Goal: Task Accomplishment & Management: Manage account settings

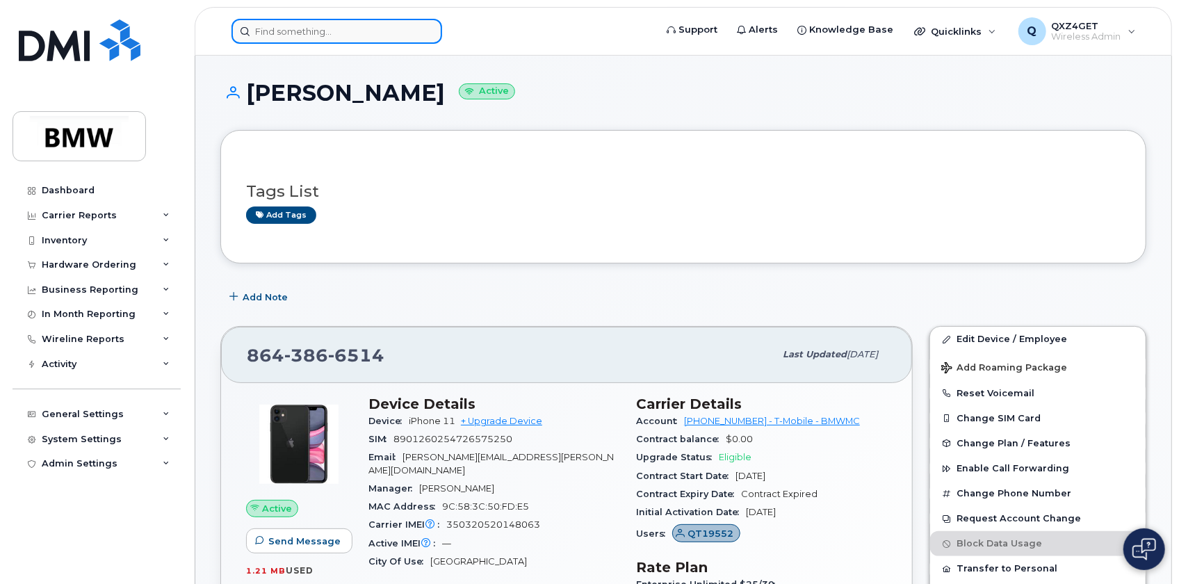
click at [343, 30] on input at bounding box center [337, 31] width 211 height 25
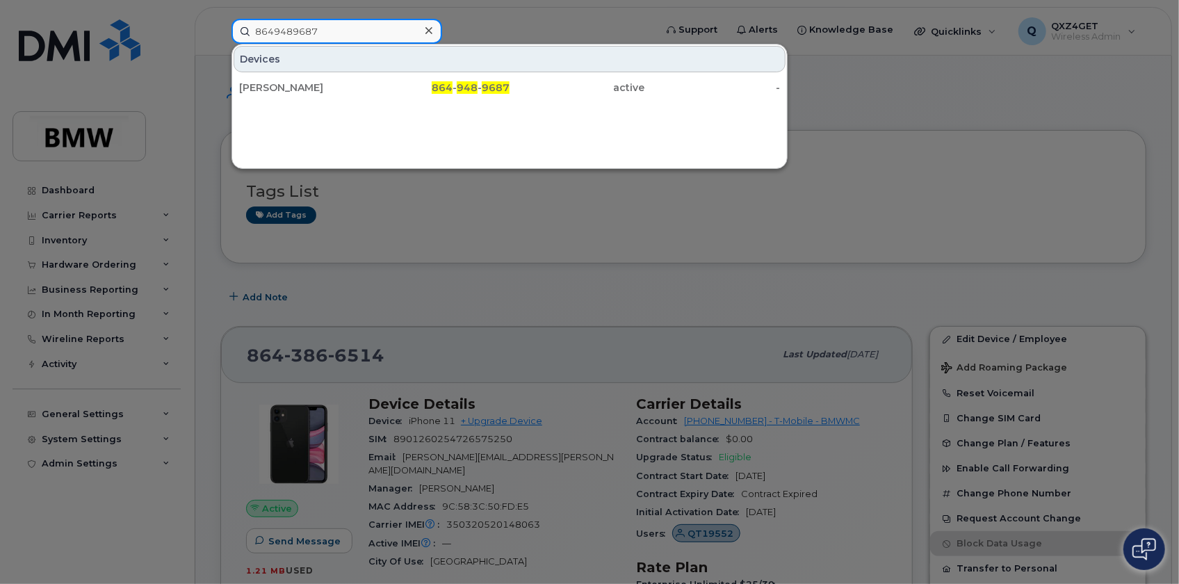
type input "8649489687"
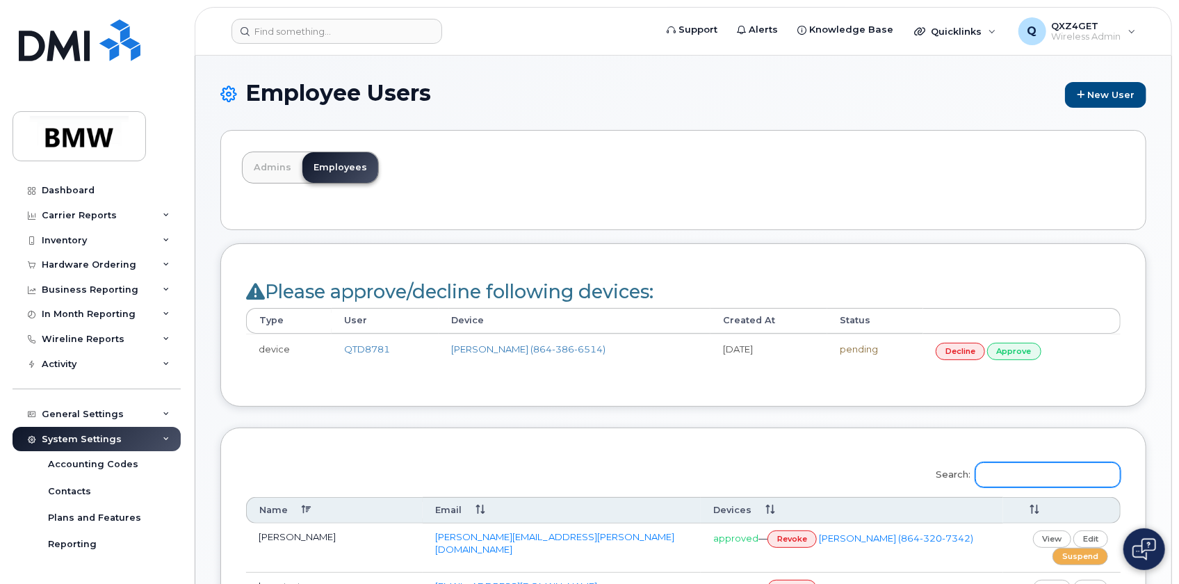
click at [1051, 477] on input "Search:" at bounding box center [1047, 474] width 145 height 25
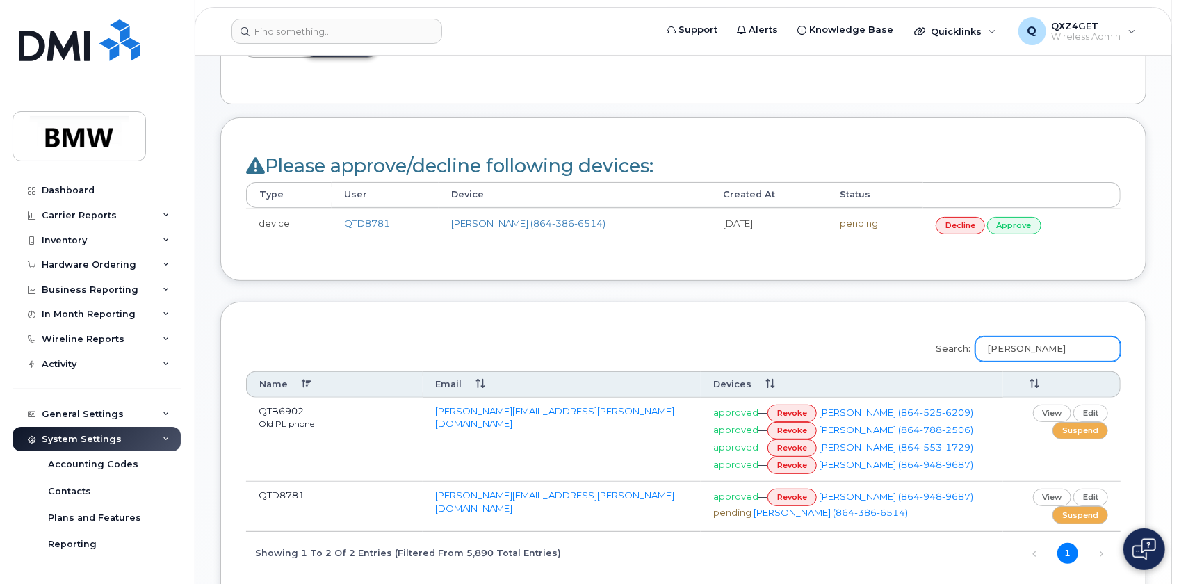
scroll to position [189, 0]
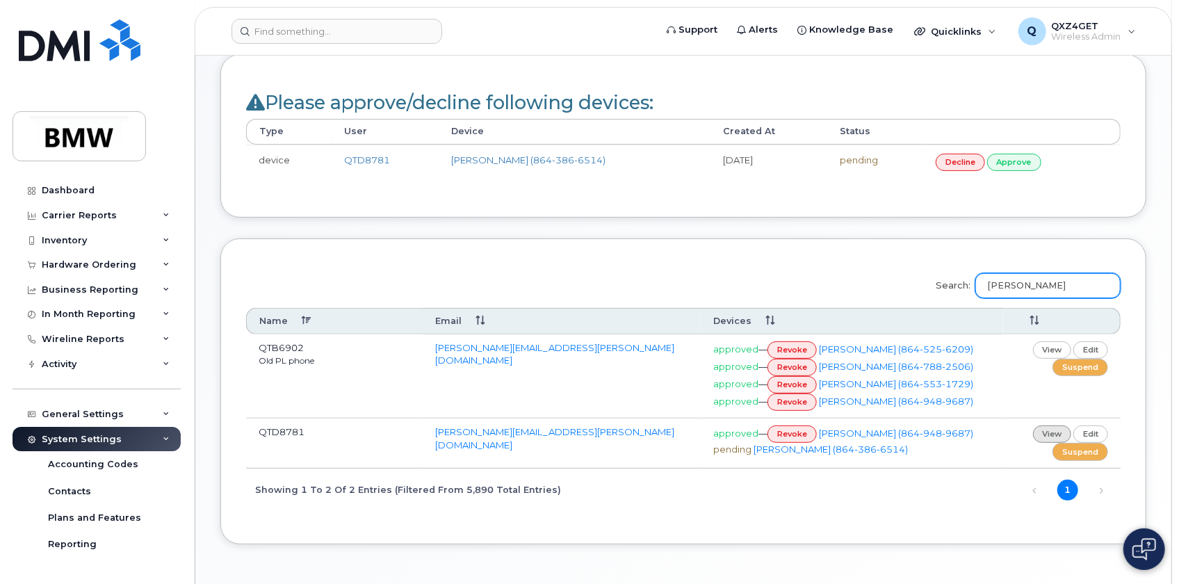
type input "MeetKumar"
click at [1054, 443] on link "view" at bounding box center [1052, 434] width 39 height 17
click at [1087, 443] on link "edit" at bounding box center [1091, 434] width 35 height 17
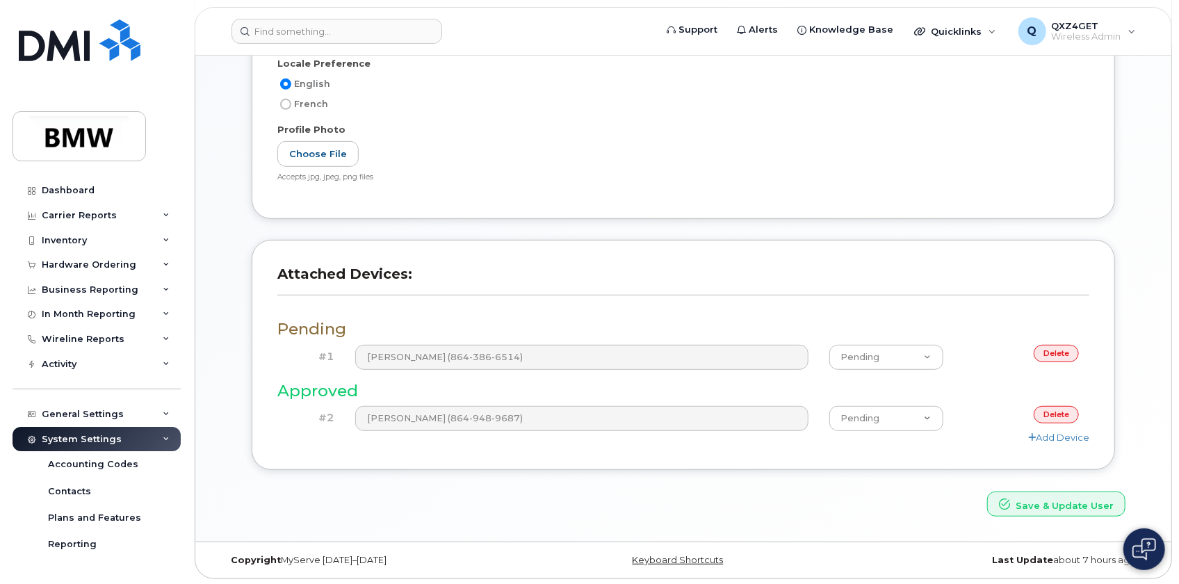
scroll to position [361, 0]
click at [1057, 413] on link "delete" at bounding box center [1056, 413] width 45 height 17
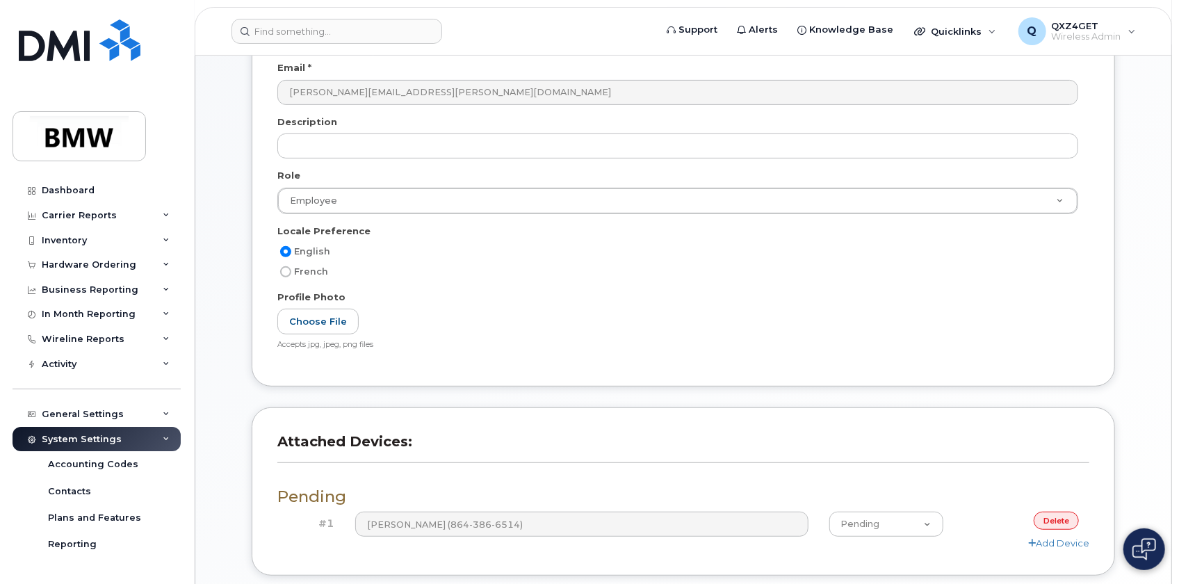
scroll to position [359, 0]
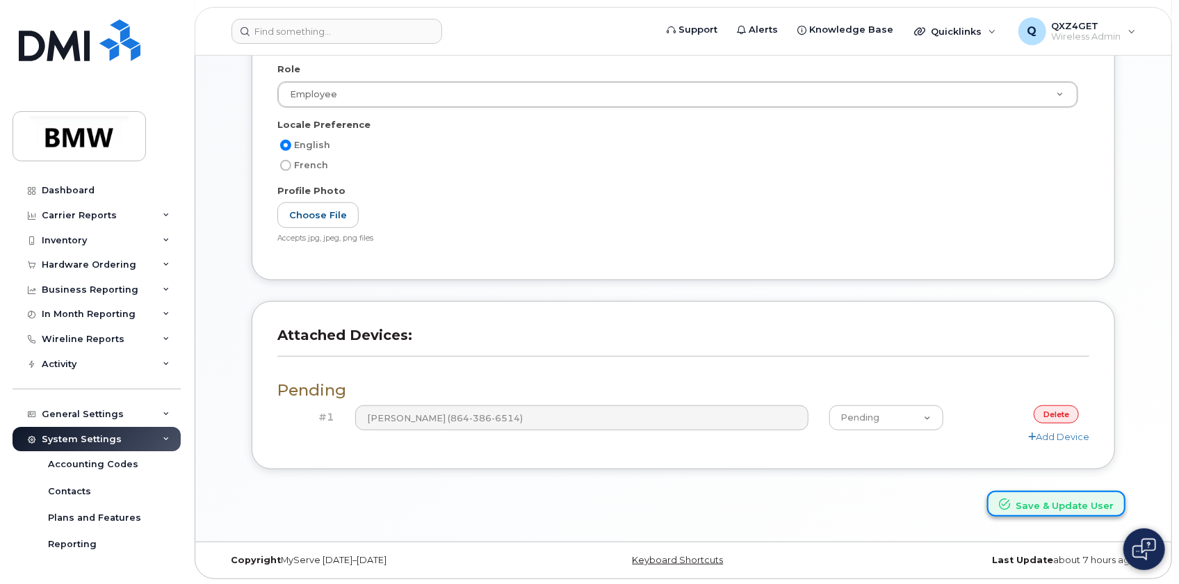
click at [1080, 510] on button "Save & Update User" at bounding box center [1056, 504] width 138 height 26
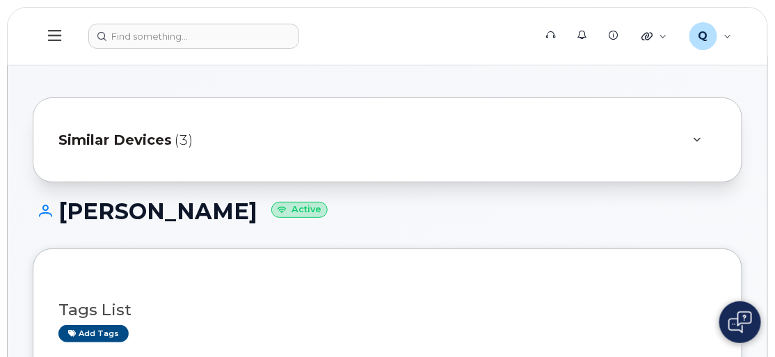
click at [118, 132] on span "Similar Devices" at bounding box center [114, 140] width 113 height 20
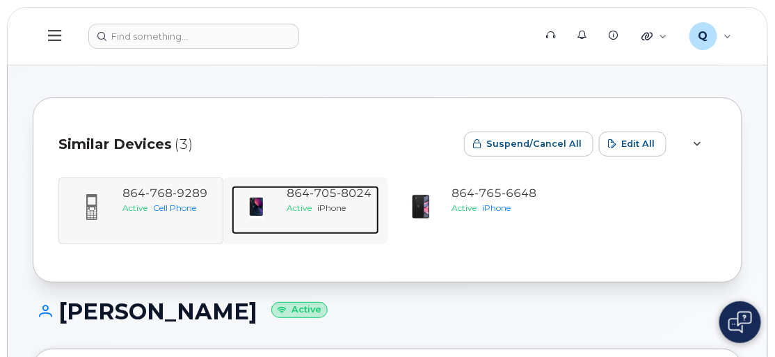
click at [307, 197] on span "864 705 8024" at bounding box center [329, 192] width 85 height 13
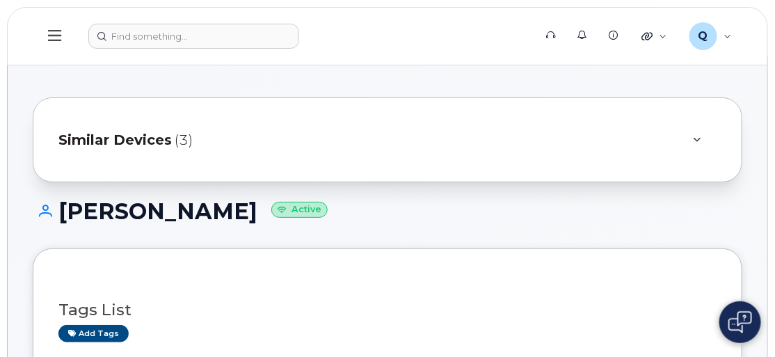
click at [132, 126] on div "Similar Devices (3)" at bounding box center [367, 139] width 619 height 33
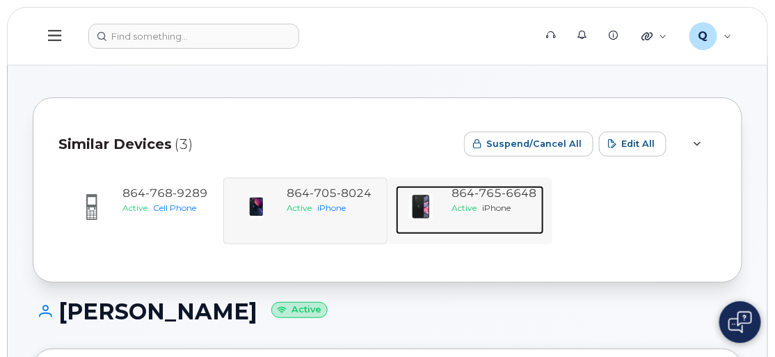
click at [494, 213] on div "864 765 6648 Active iPhone" at bounding box center [495, 210] width 98 height 49
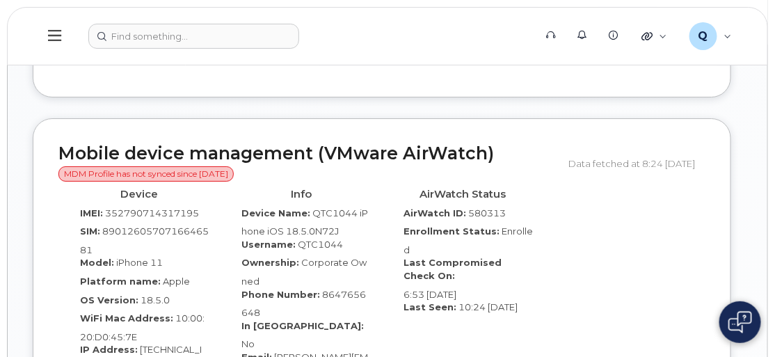
scroll to position [1327, 0]
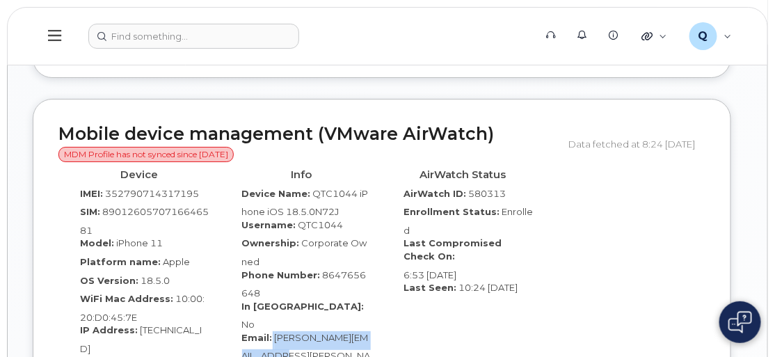
drag, startPoint x: 270, startPoint y: 280, endPoint x: 313, endPoint y: 299, distance: 46.7
click at [313, 331] on div "Email: [PERSON_NAME][EMAIL_ADDRESS][PERSON_NAME][DOMAIN_NAME]" at bounding box center [301, 353] width 141 height 44
copy div "[PERSON_NAME][EMAIL_ADDRESS][PERSON_NAME][DOMAIN_NAME]"
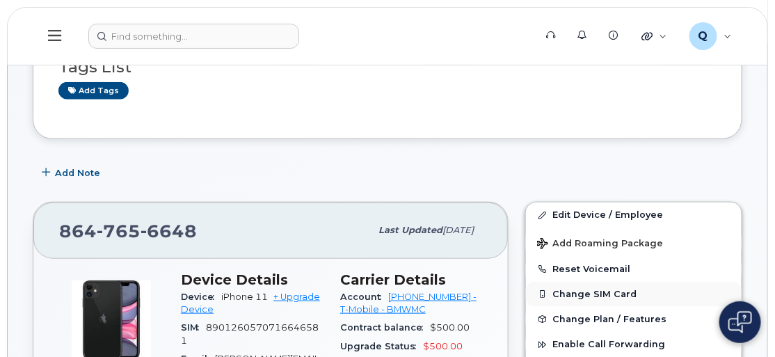
scroll to position [252, 0]
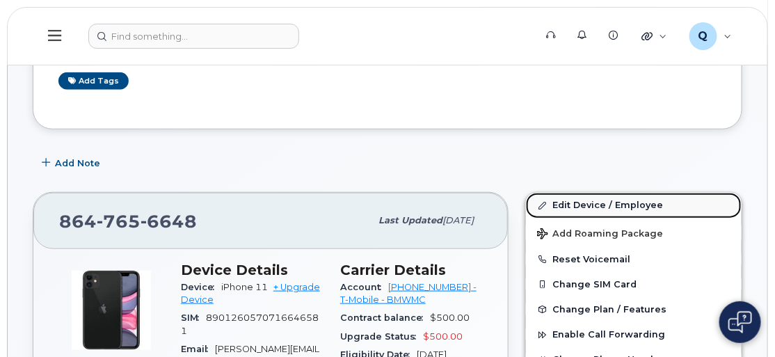
click at [606, 194] on link "Edit Device / Employee" at bounding box center [634, 205] width 216 height 25
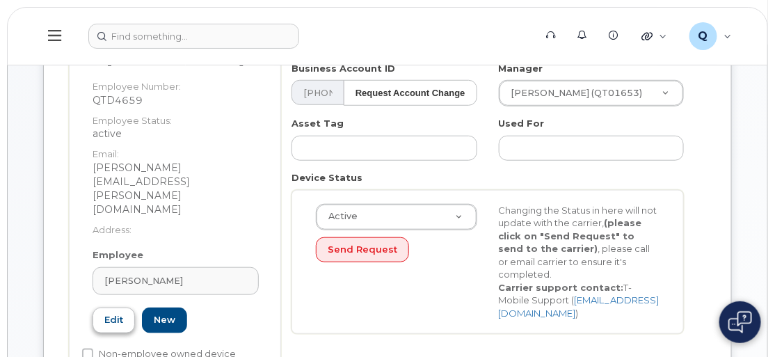
scroll to position [252, 0]
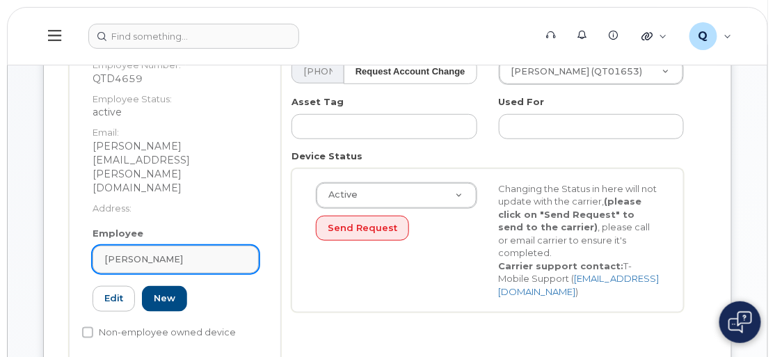
click at [155, 252] on span "[PERSON_NAME]" at bounding box center [143, 258] width 79 height 13
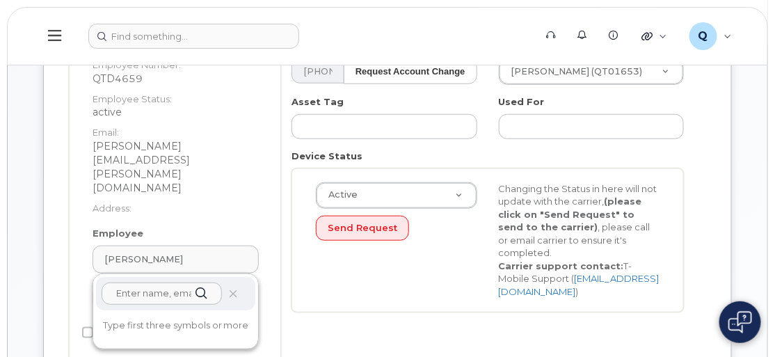
paste input "[PERSON_NAME][EMAIL_ADDRESS][PERSON_NAME][DOMAIN_NAME]"
click at [126, 282] on input "[PERSON_NAME][EMAIL_ADDRESS][PERSON_NAME][DOMAIN_NAME]" at bounding box center [162, 293] width 120 height 22
click at [151, 282] on input "[PERSON_NAME][EMAIL_ADDRESS][PERSON_NAME][DOMAIN_NAME]" at bounding box center [162, 293] width 120 height 22
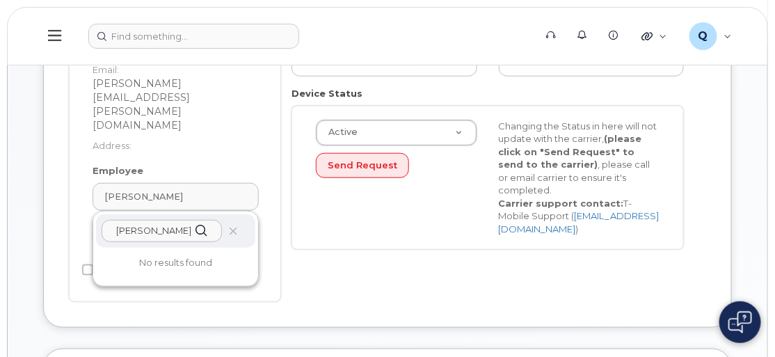
scroll to position [316, 0]
type input "Shawn Campbell@l"
drag, startPoint x: 192, startPoint y: 200, endPoint x: 112, endPoint y: 196, distance: 80.0
click at [112, 213] on div "Shawn Campbell@l" at bounding box center [175, 229] width 159 height 33
copy input "text"
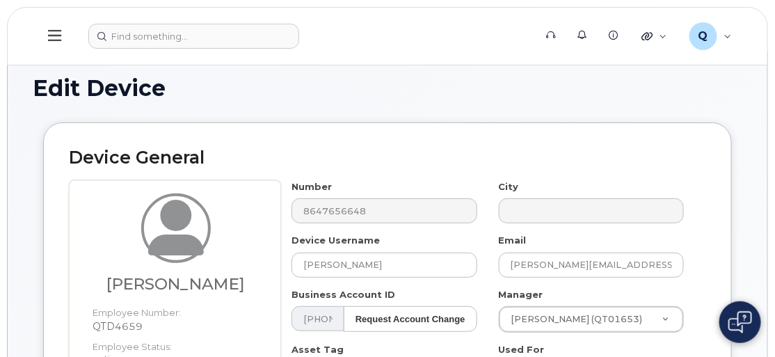
scroll to position [0, 0]
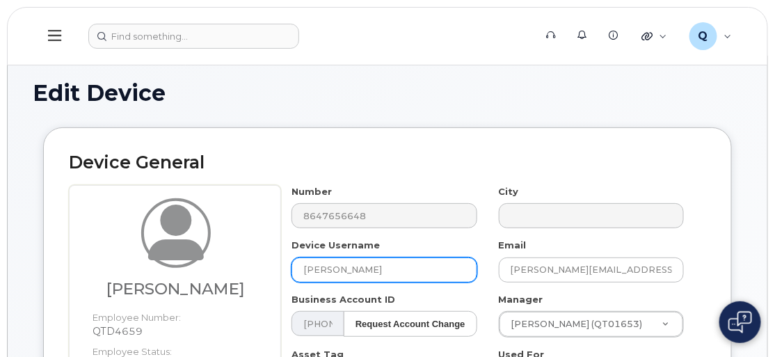
drag, startPoint x: 410, startPoint y: 277, endPoint x: 213, endPoint y: 246, distance: 199.9
paste input "Shawn Campbell@l"
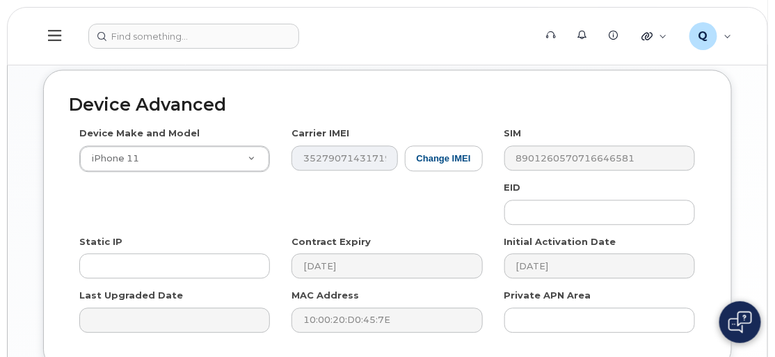
scroll to position [931, 0]
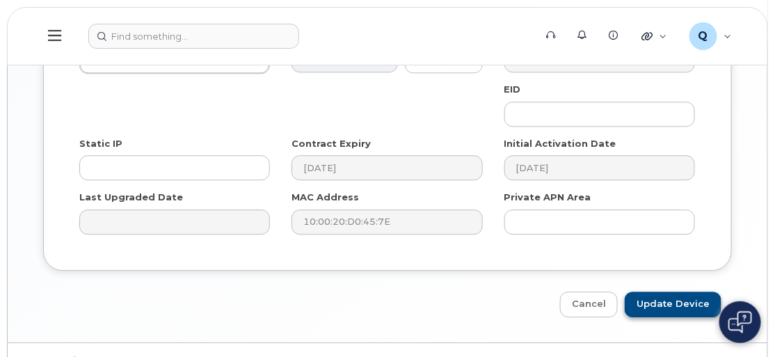
type input "Shawn Campbell"
drag, startPoint x: 683, startPoint y: 273, endPoint x: 627, endPoint y: 266, distance: 56.7
click at [683, 291] on input "Update Device" at bounding box center [672, 304] width 97 height 26
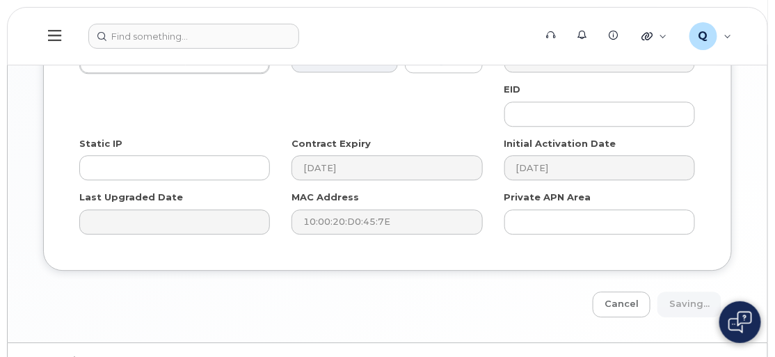
type input "Saving..."
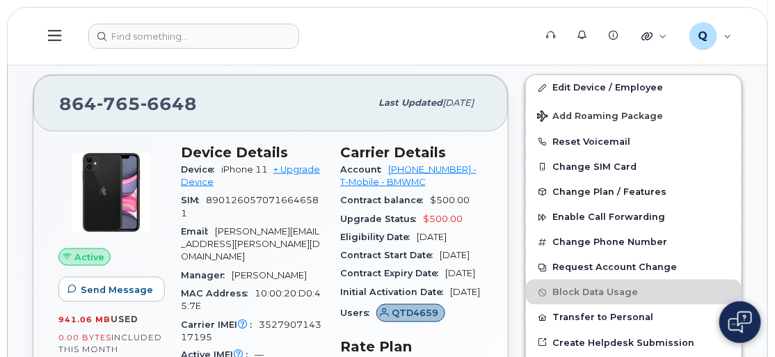
scroll to position [379, 0]
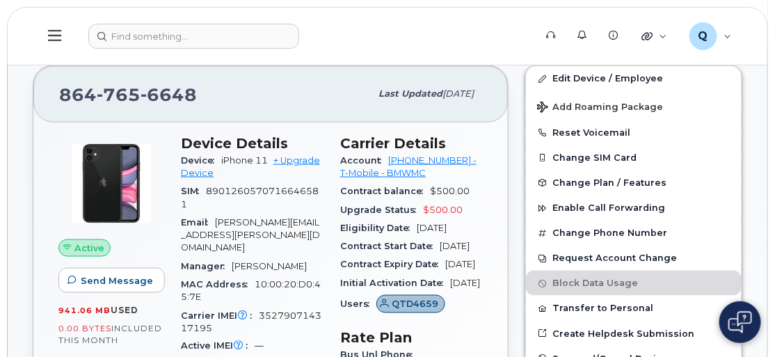
click at [44, 26] on button at bounding box center [55, 36] width 44 height 40
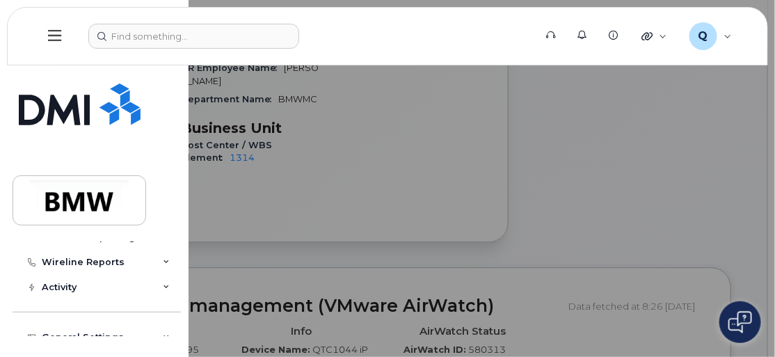
scroll to position [204, 0]
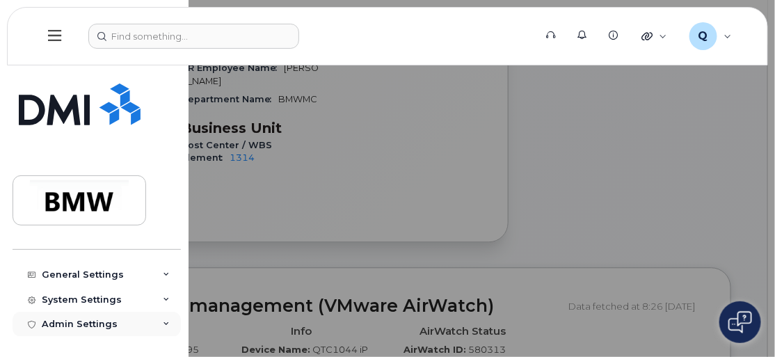
click at [64, 318] on div "Admin Settings" at bounding box center [80, 323] width 76 height 11
click at [62, 324] on div "Admin Settings" at bounding box center [80, 323] width 76 height 11
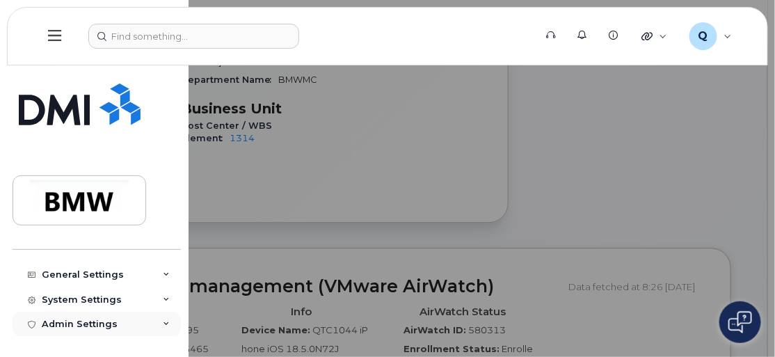
scroll to position [758, 0]
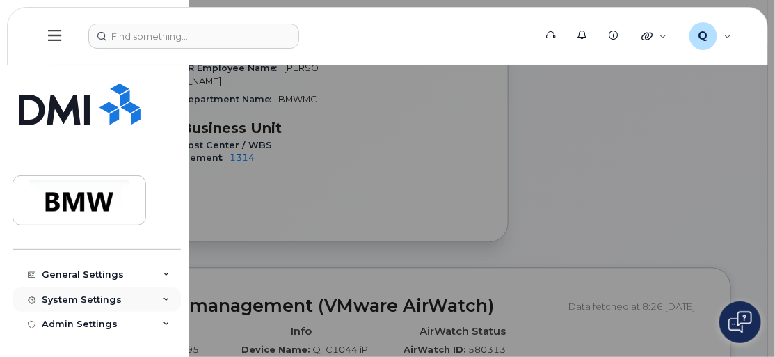
click at [76, 298] on div "System Settings" at bounding box center [82, 299] width 80 height 11
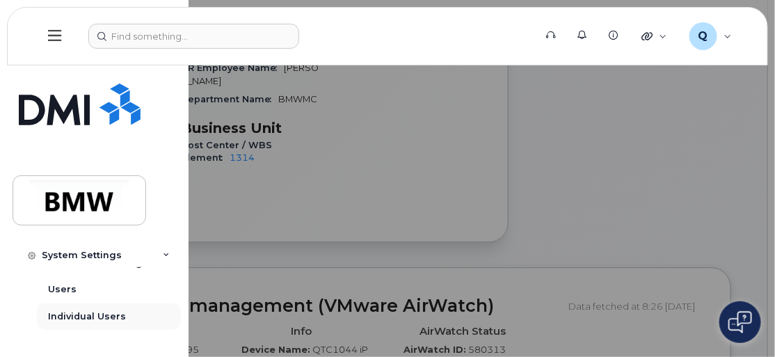
scroll to position [444, 0]
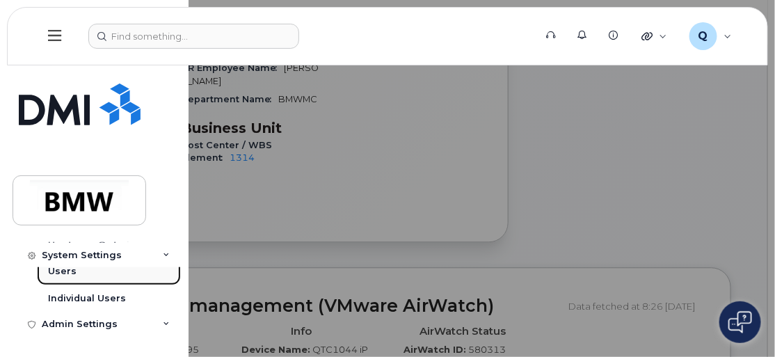
click at [62, 270] on div "Users" at bounding box center [62, 271] width 29 height 13
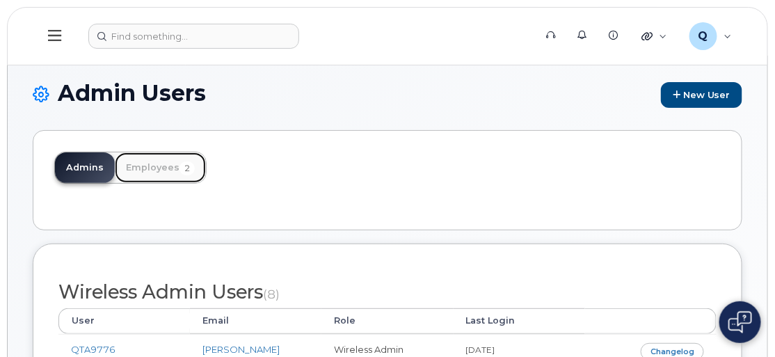
click at [151, 170] on link "Employees 2" at bounding box center [160, 167] width 91 height 31
click at [157, 163] on link "Employees 2" at bounding box center [160, 167] width 91 height 31
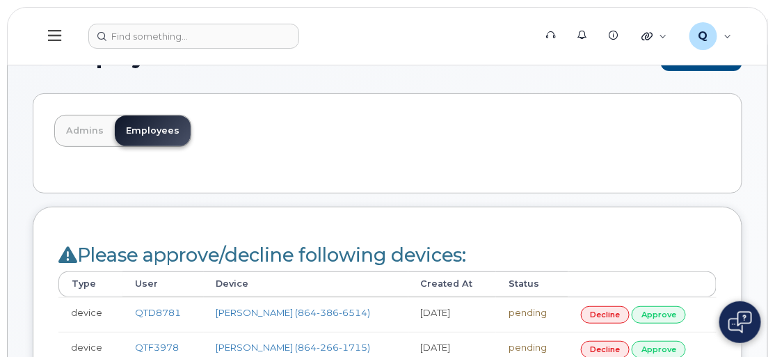
scroll to position [63, 0]
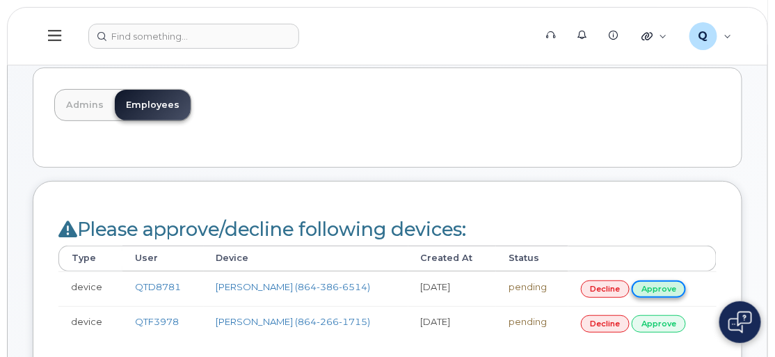
click at [668, 282] on link "approve" at bounding box center [658, 288] width 54 height 17
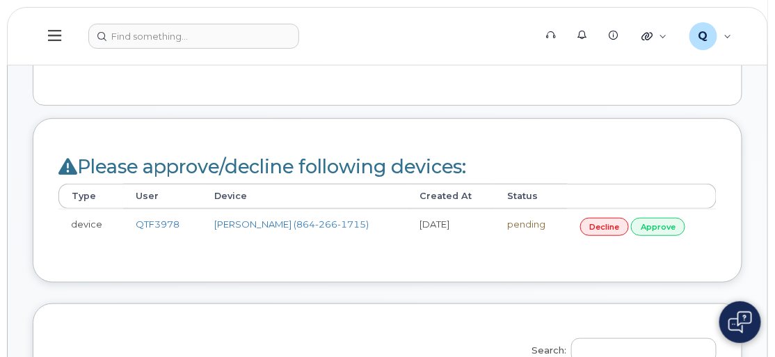
scroll to position [189, 0]
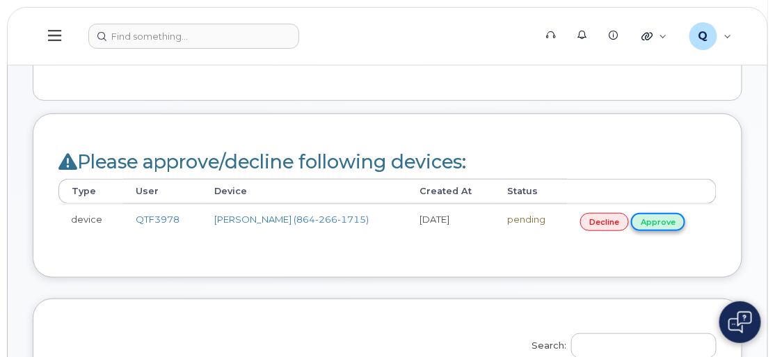
click at [658, 215] on link "approve" at bounding box center [658, 221] width 54 height 17
click at [666, 216] on link "approve" at bounding box center [658, 221] width 54 height 17
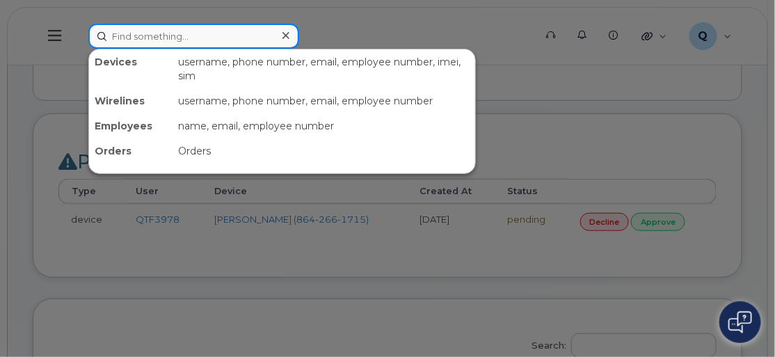
click at [160, 35] on input at bounding box center [193, 36] width 211 height 25
paste input "[PERSON_NAME][EMAIL_ADDRESS][PERSON_NAME][DOMAIN_NAME]"
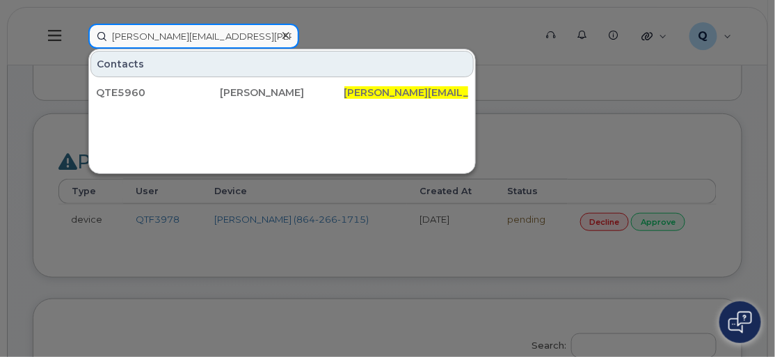
type input "[PERSON_NAME][EMAIL_ADDRESS][PERSON_NAME][DOMAIN_NAME]"
